Goal: Information Seeking & Learning: Learn about a topic

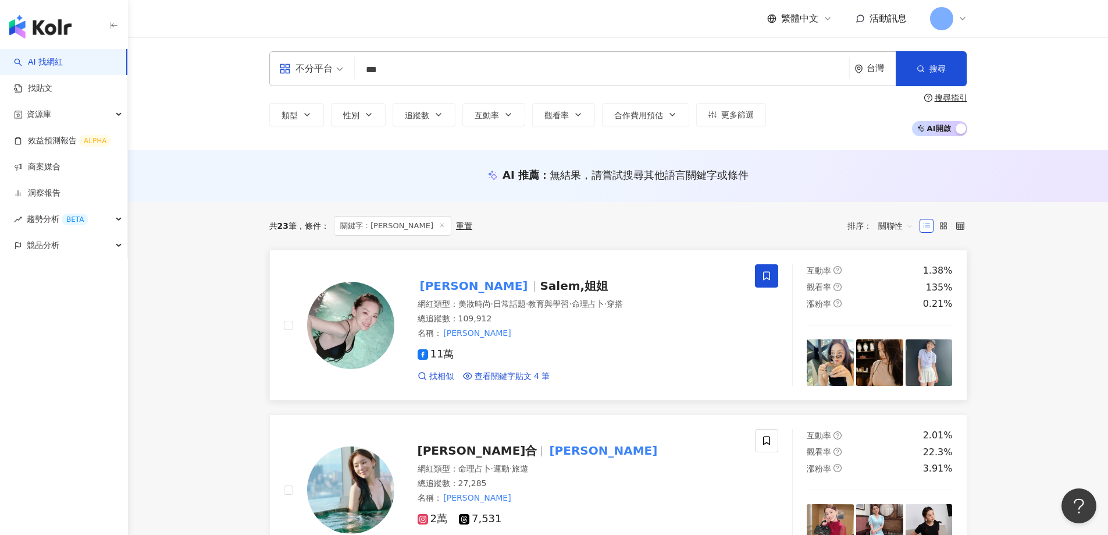
click at [341, 332] on img at bounding box center [350, 325] width 87 height 87
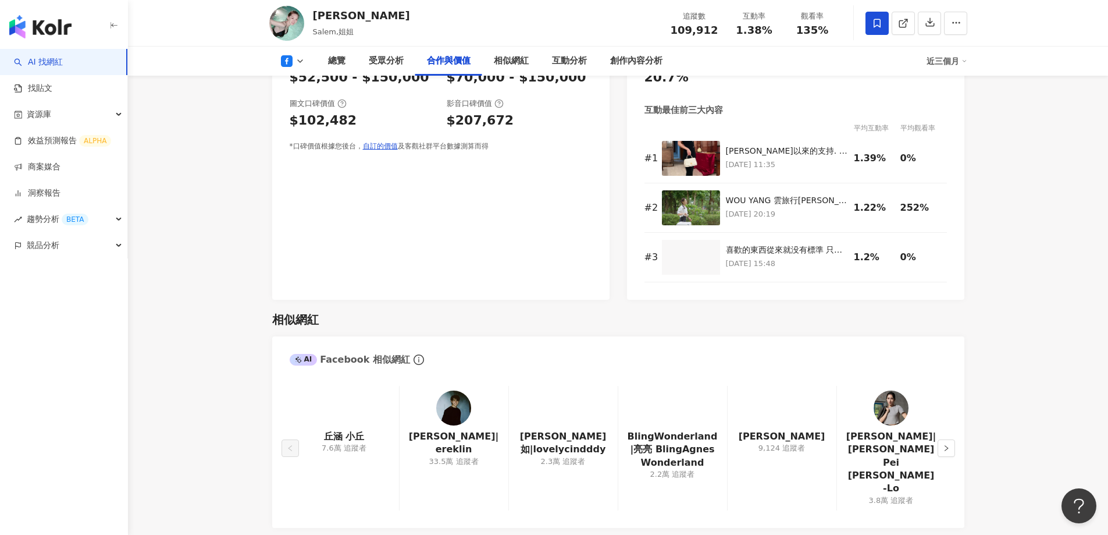
scroll to position [1221, 0]
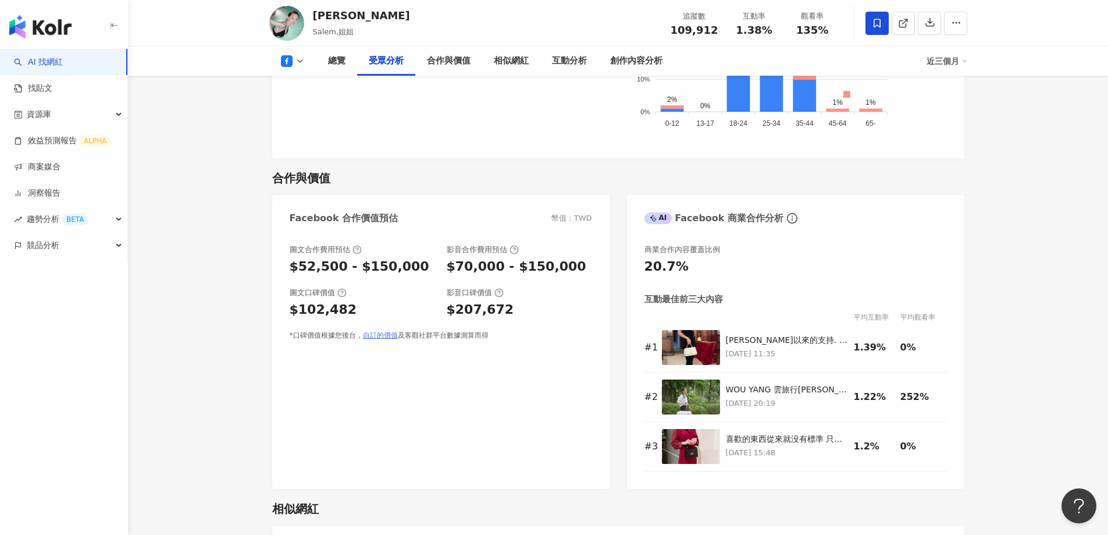
click at [380, 339] on link "自訂的價值" at bounding box center [380, 335] width 35 height 8
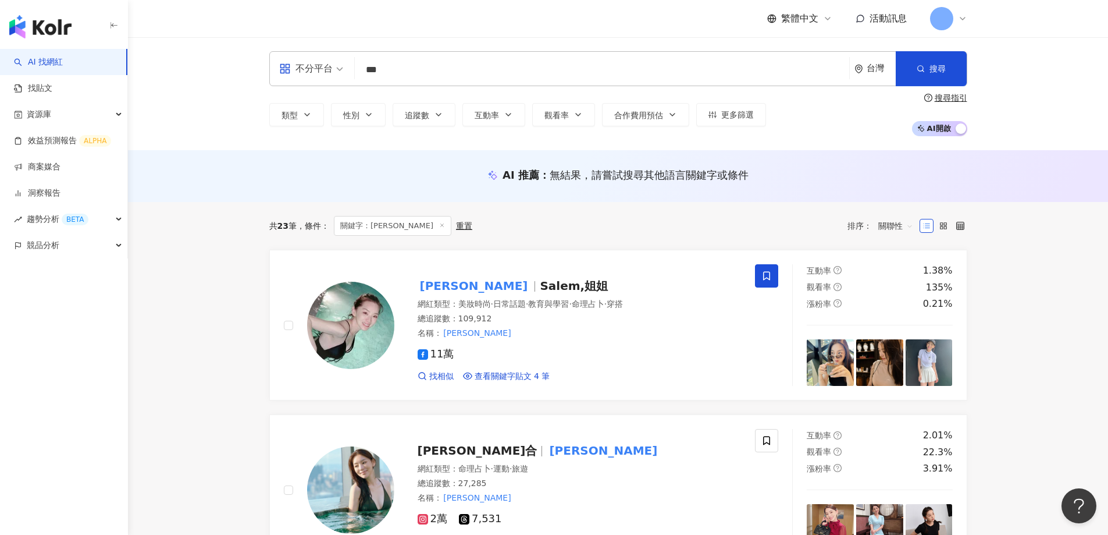
drag, startPoint x: 421, startPoint y: 69, endPoint x: 69, endPoint y: 3, distance: 357.5
click at [742, 121] on button "更多篩選" at bounding box center [731, 114] width 70 height 23
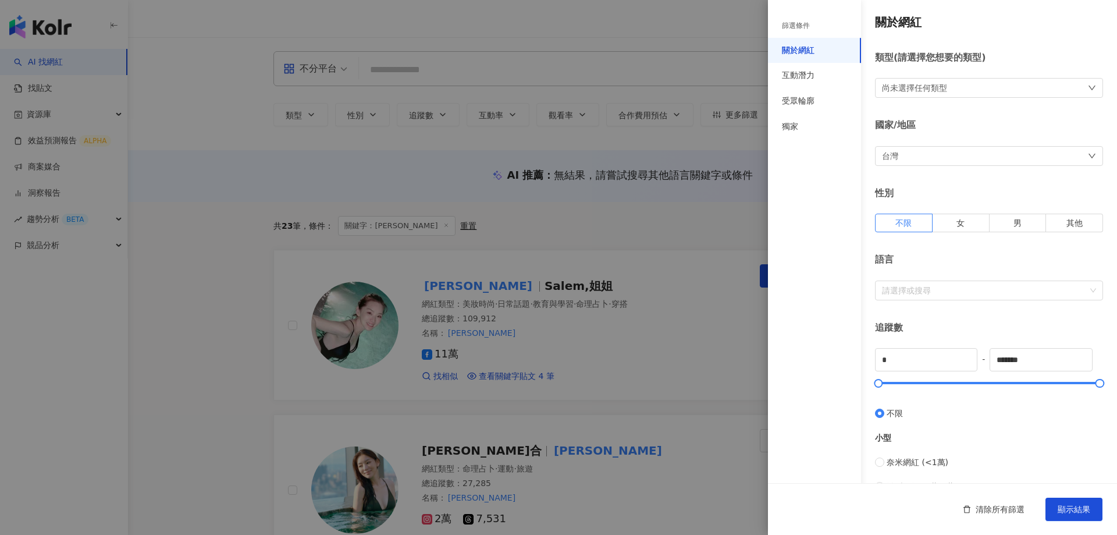
click at [931, 158] on div "台灣" at bounding box center [989, 156] width 228 height 20
click at [825, 259] on div "篩選條件 關於網紅 互動潛力 受眾輪廓 獨家" at bounding box center [814, 274] width 93 height 521
click at [1082, 507] on span "顯示結果" at bounding box center [1073, 508] width 33 height 9
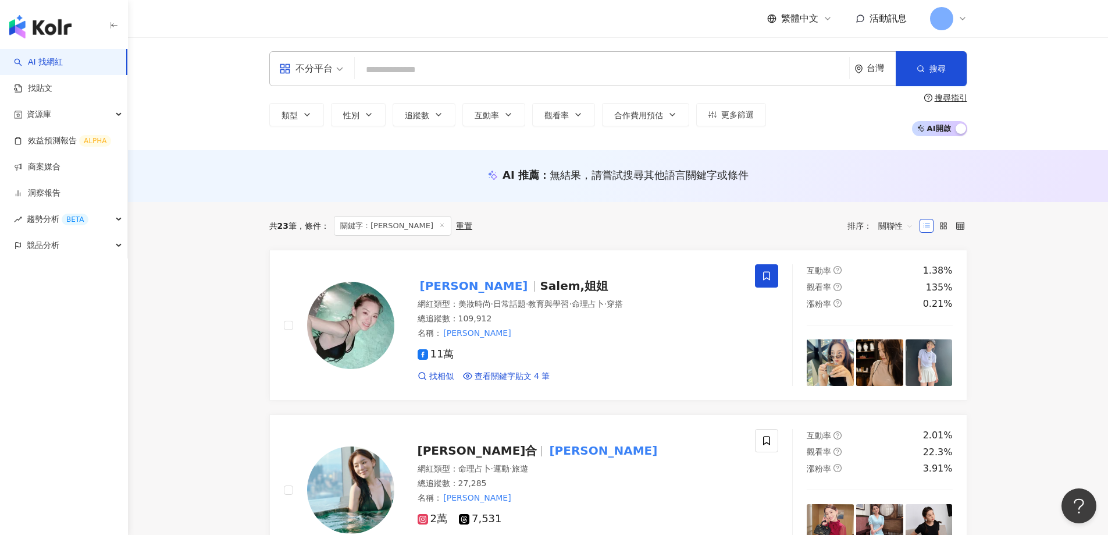
click at [439, 225] on icon at bounding box center [442, 225] width 6 height 6
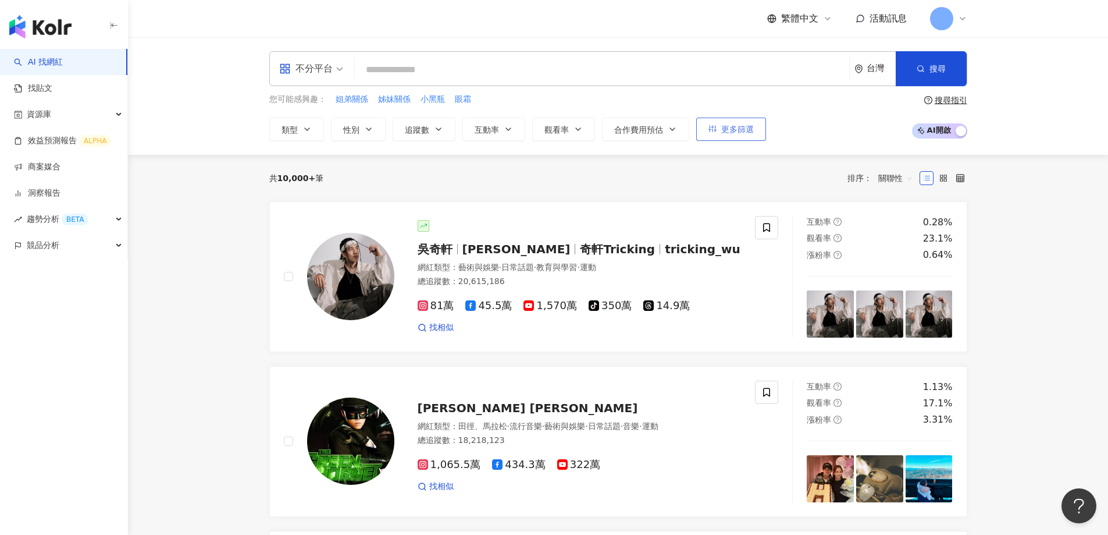
click at [749, 134] on span "更多篩選" at bounding box center [737, 128] width 33 height 9
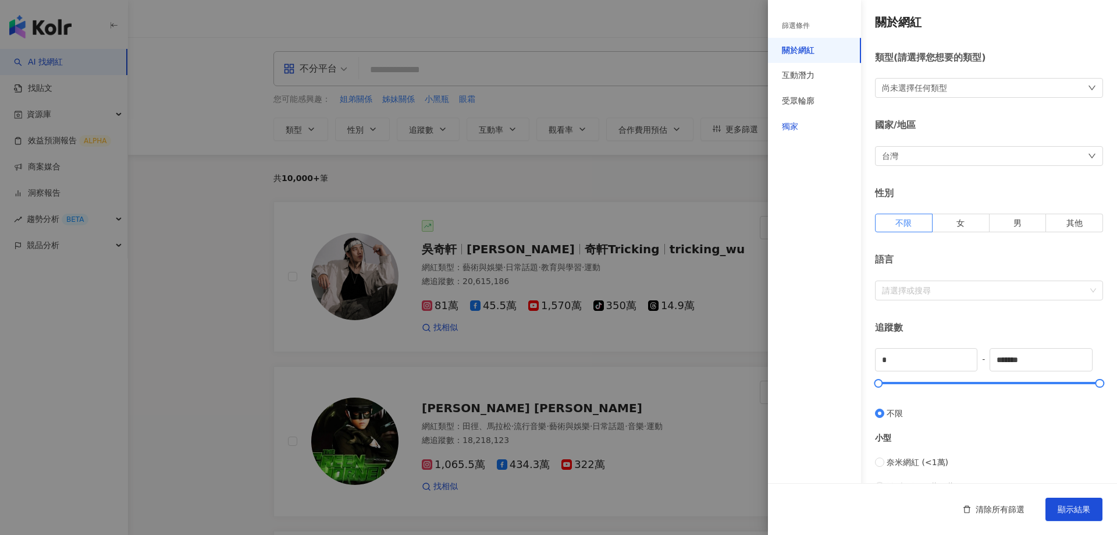
click at [792, 126] on div "獨家" at bounding box center [790, 127] width 16 height 12
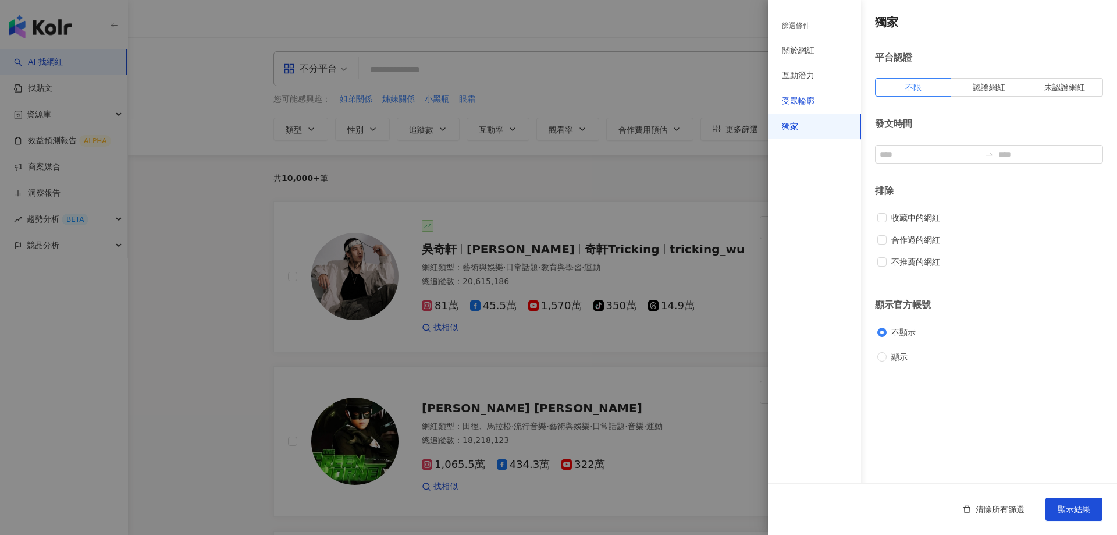
click at [794, 100] on div "受眾輪廓" at bounding box center [798, 101] width 33 height 12
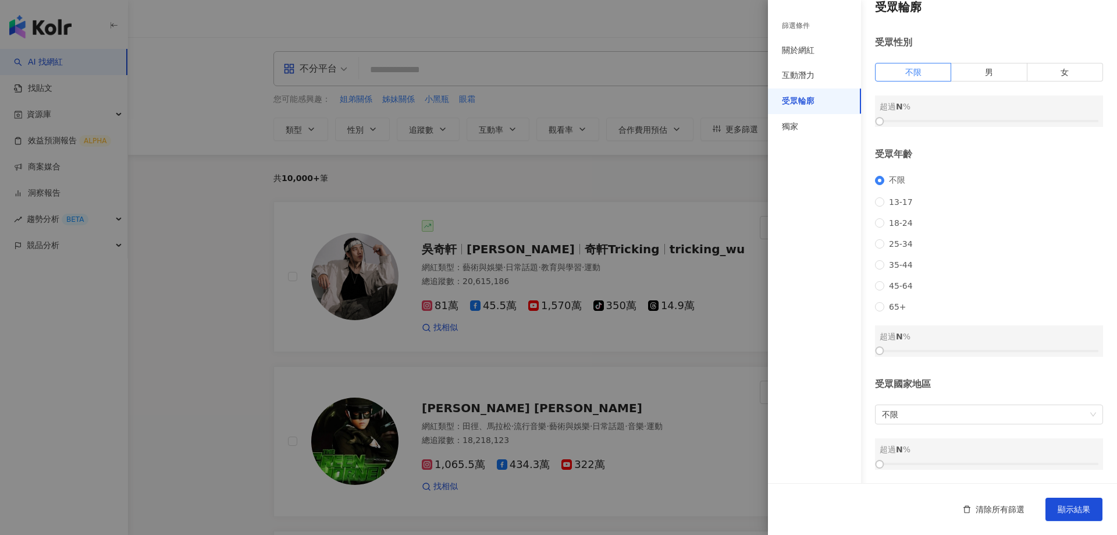
scroll to position [30, 0]
click at [914, 418] on span "不限" at bounding box center [989, 414] width 214 height 19
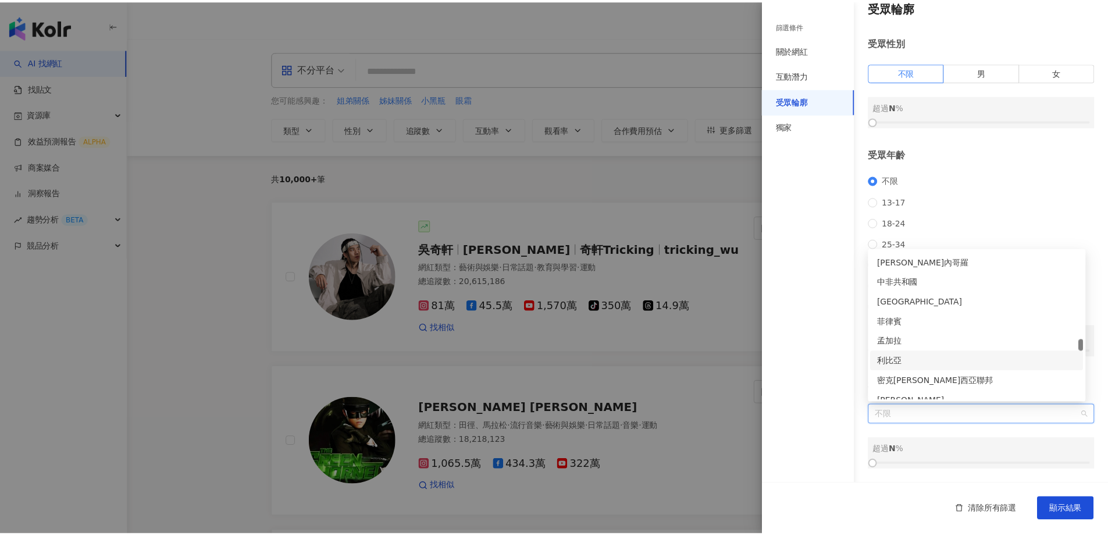
scroll to position [2513, 0]
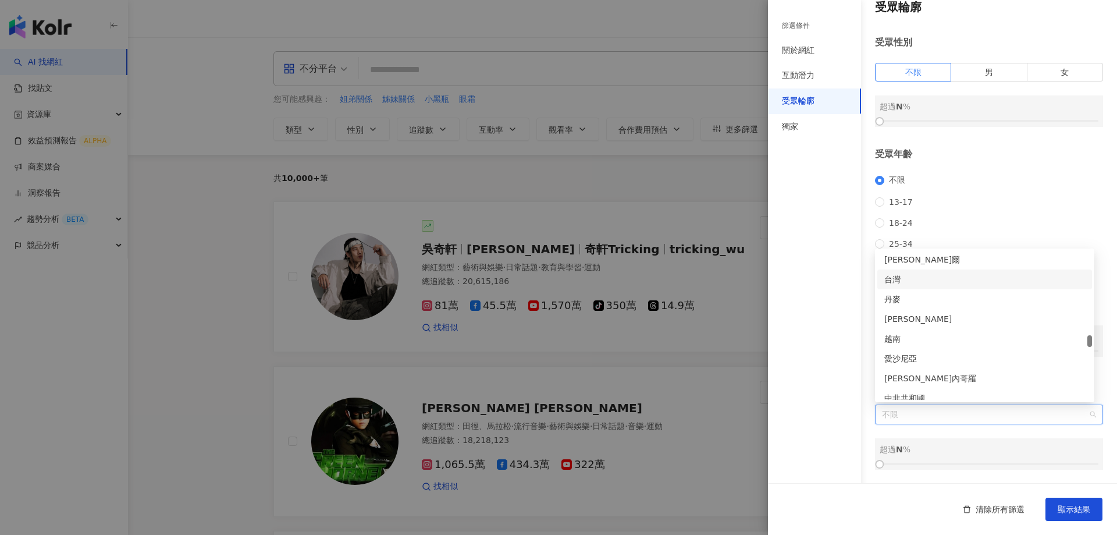
click at [908, 280] on div "台灣" at bounding box center [984, 279] width 201 height 13
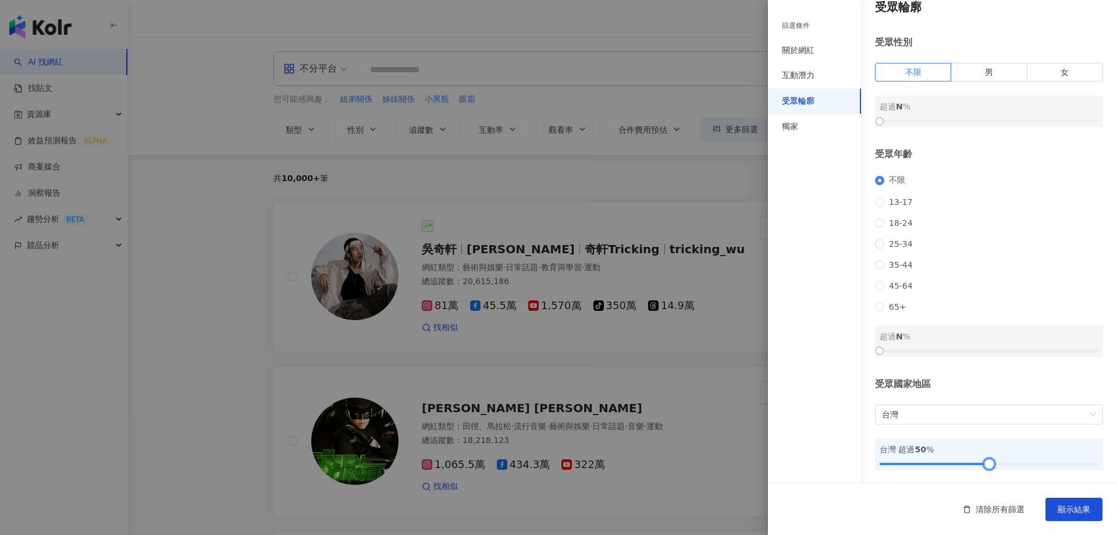
drag, startPoint x: 881, startPoint y: 464, endPoint x: 993, endPoint y: 458, distance: 112.4
click at [993, 458] on div "台灣 超過 50 %" at bounding box center [989, 453] width 228 height 31
click at [1064, 505] on span "顯示結果" at bounding box center [1073, 508] width 33 height 9
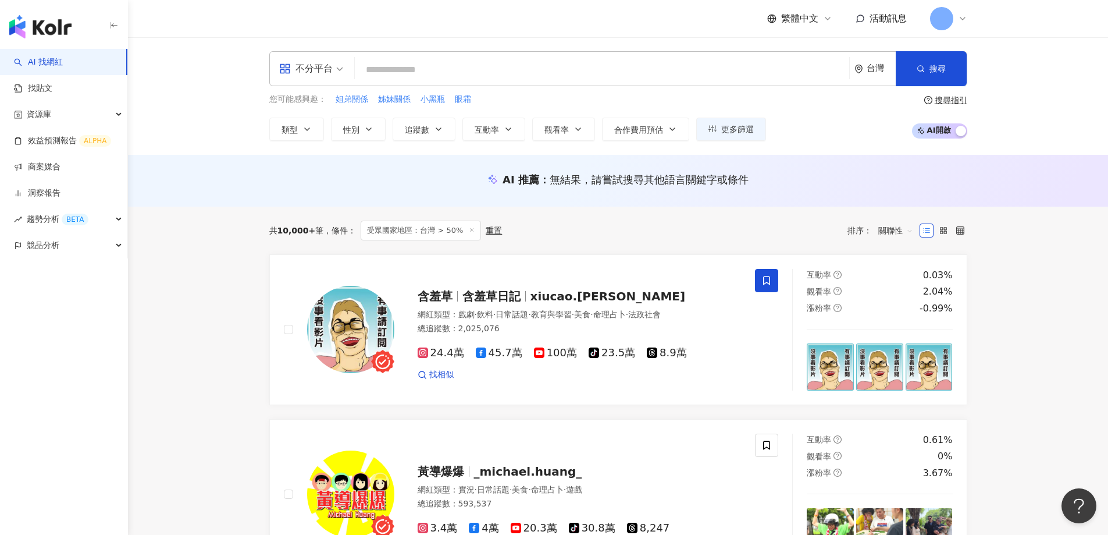
click at [492, 232] on div "重置" at bounding box center [494, 230] width 16 height 9
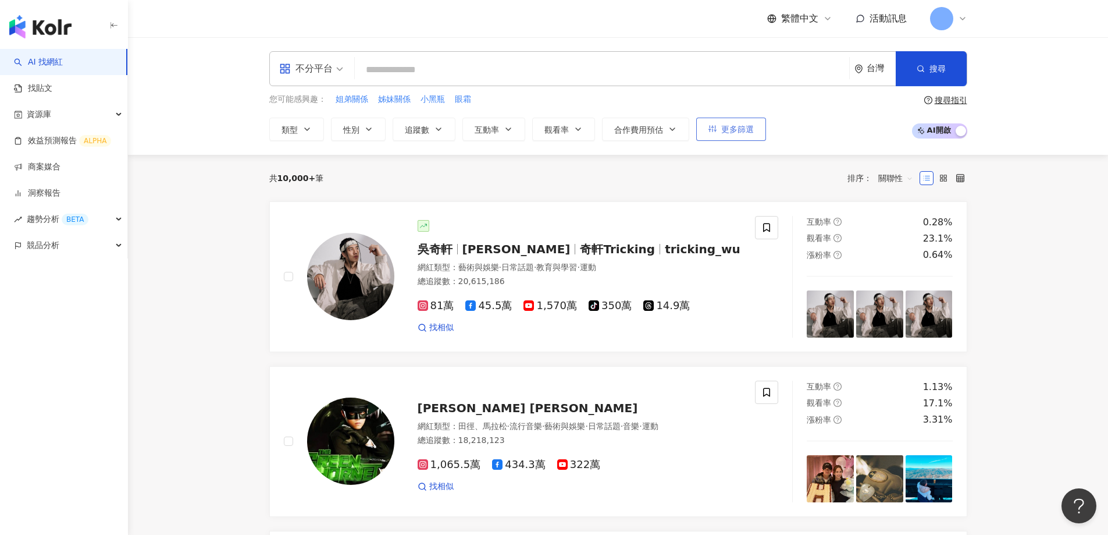
click at [751, 128] on span "更多篩選" at bounding box center [737, 128] width 33 height 9
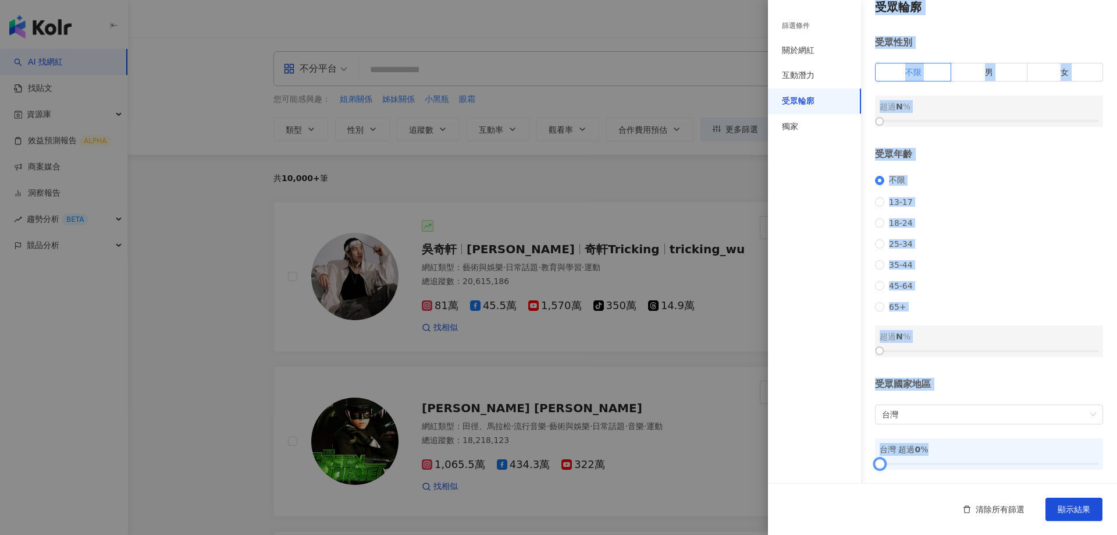
drag, startPoint x: 986, startPoint y: 461, endPoint x: 839, endPoint y: 457, distance: 147.2
click at [839, 457] on div "篩選條件 關於網紅 互動潛力 受眾輪廓 獨家 關於網紅 類型 ( 請選擇您想要的類型 ) 尚未選擇任何類型 國家/地區 台灣 性別 不限 女 男 其他 語言 …" at bounding box center [942, 260] width 349 height 550
click at [1085, 504] on span "顯示結果" at bounding box center [1073, 508] width 33 height 9
